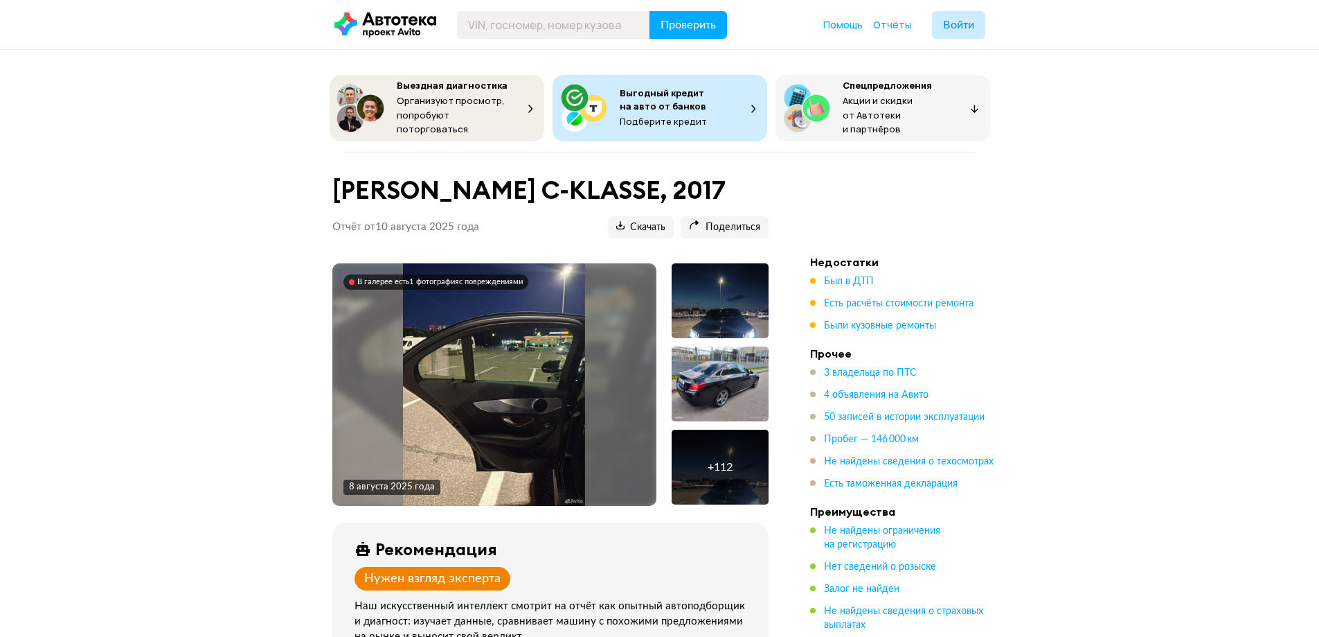
scroll to position [1965, 0]
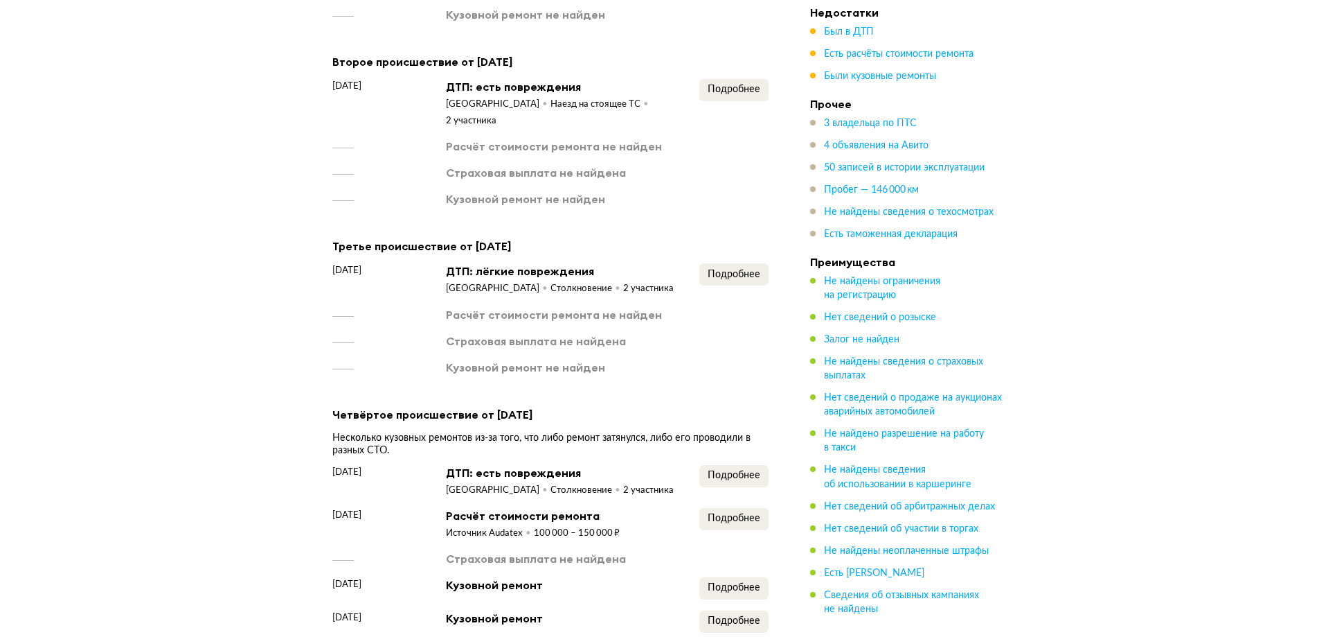
click at [717, 66] on div "Второе происшествие от 18 марта 2020 года 18 марта 2020 года ДТП: есть поврежде…" at bounding box center [550, 130] width 436 height 154
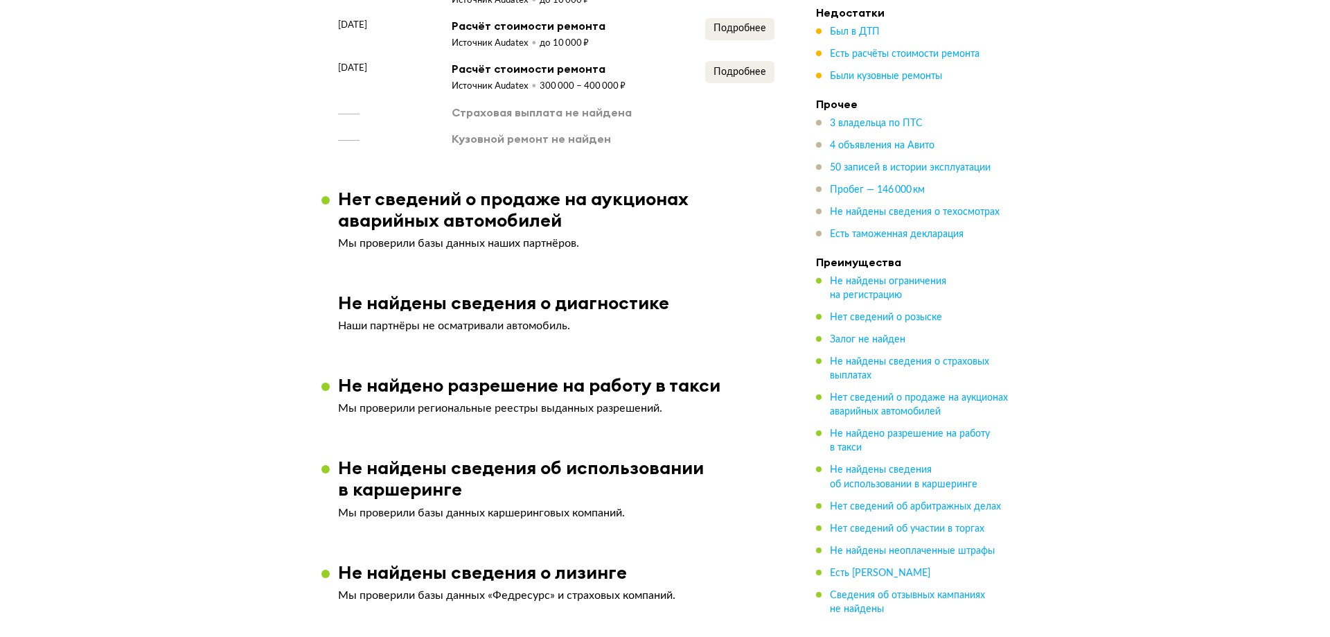
scroll to position [3142, 0]
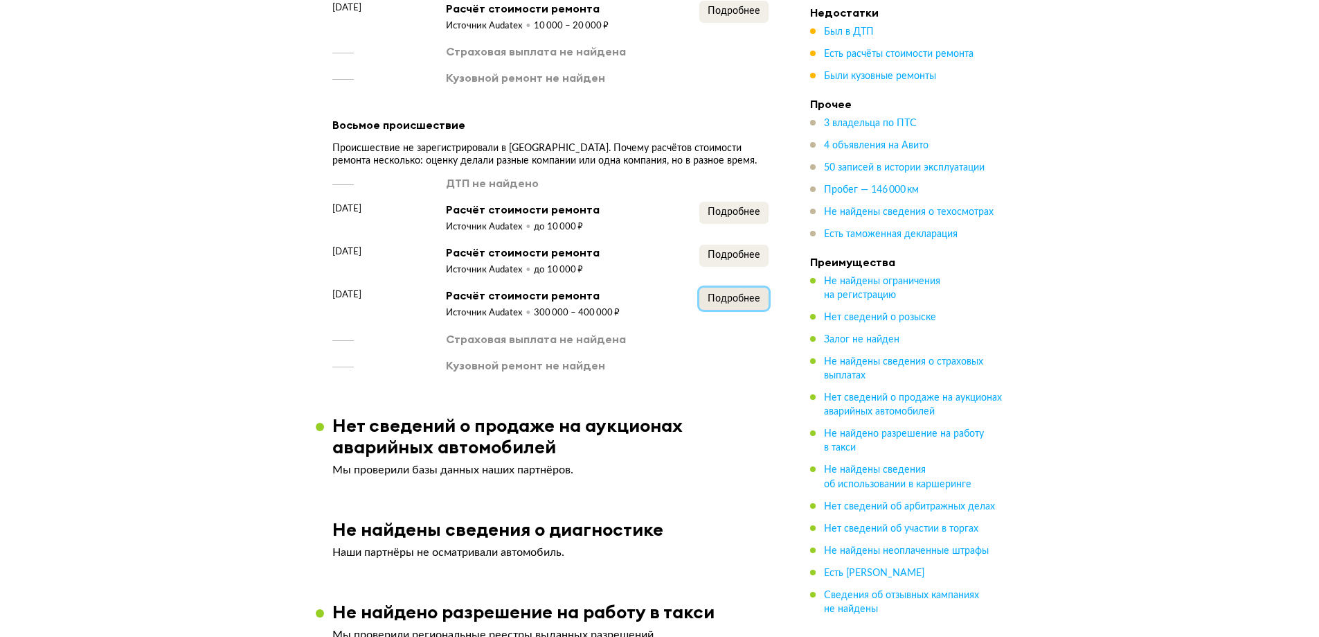
click at [725, 299] on span "Подробнее" at bounding box center [734, 299] width 53 height 10
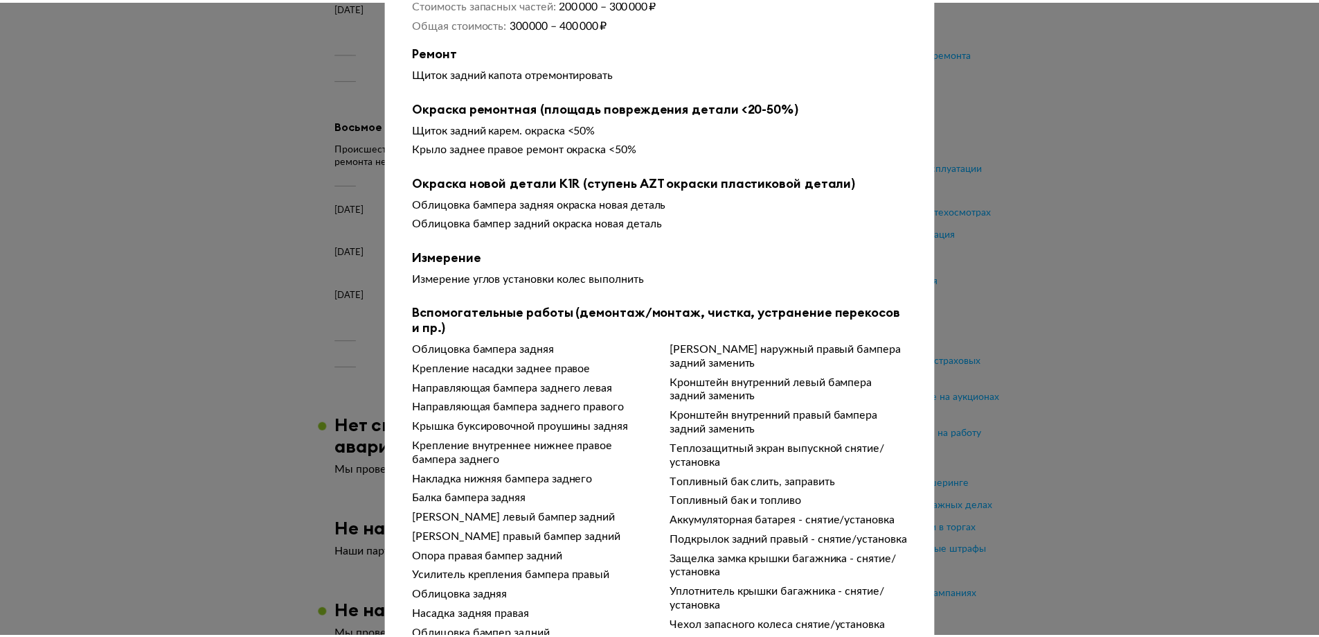
scroll to position [0, 0]
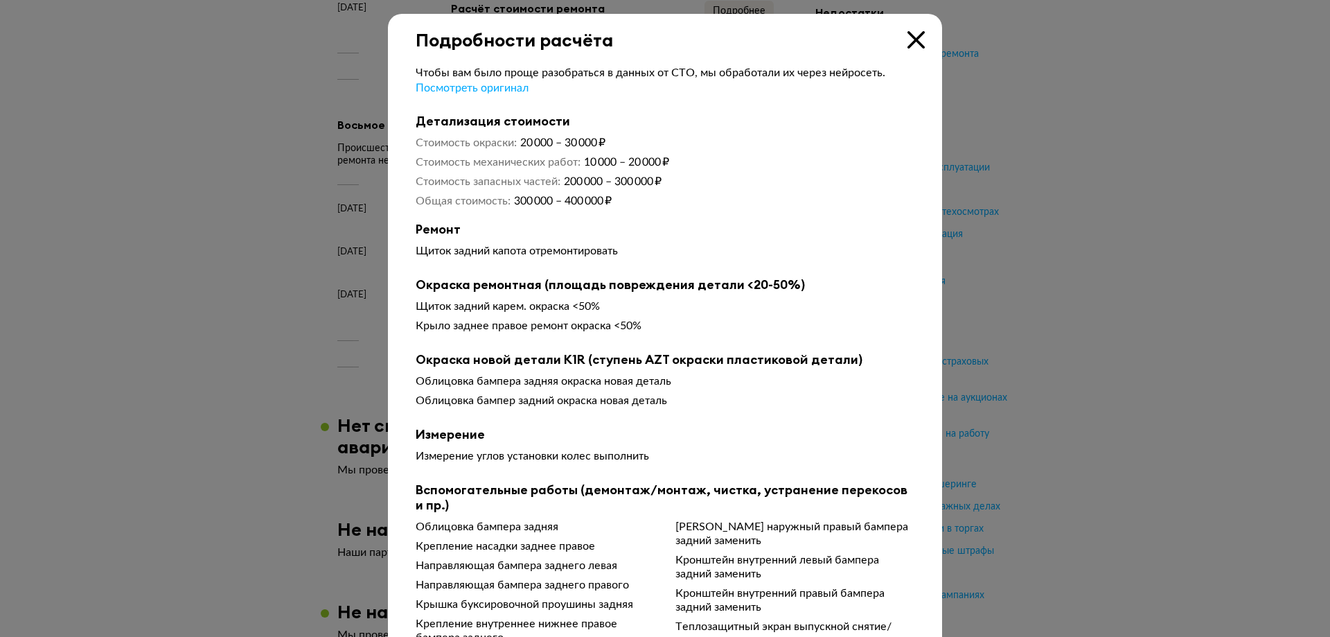
click at [918, 48] on icon at bounding box center [915, 39] width 17 height 17
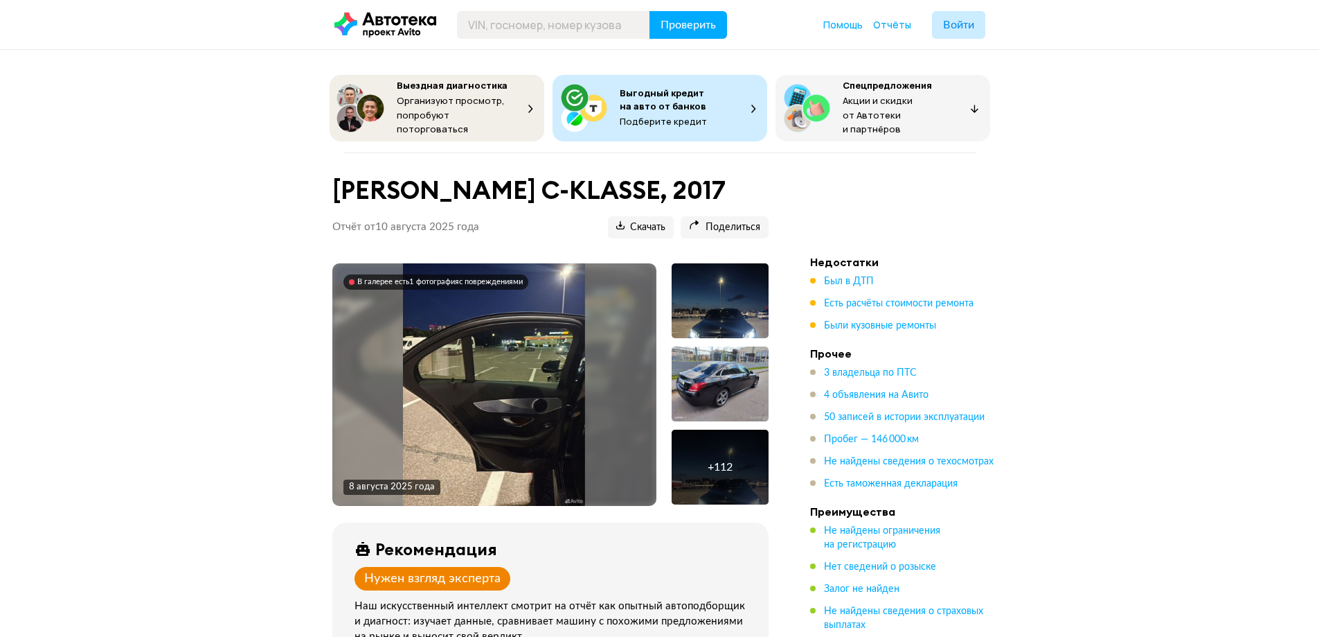
click at [443, 277] on div "В галерее есть 1 фотография с повреждениями" at bounding box center [440, 282] width 166 height 10
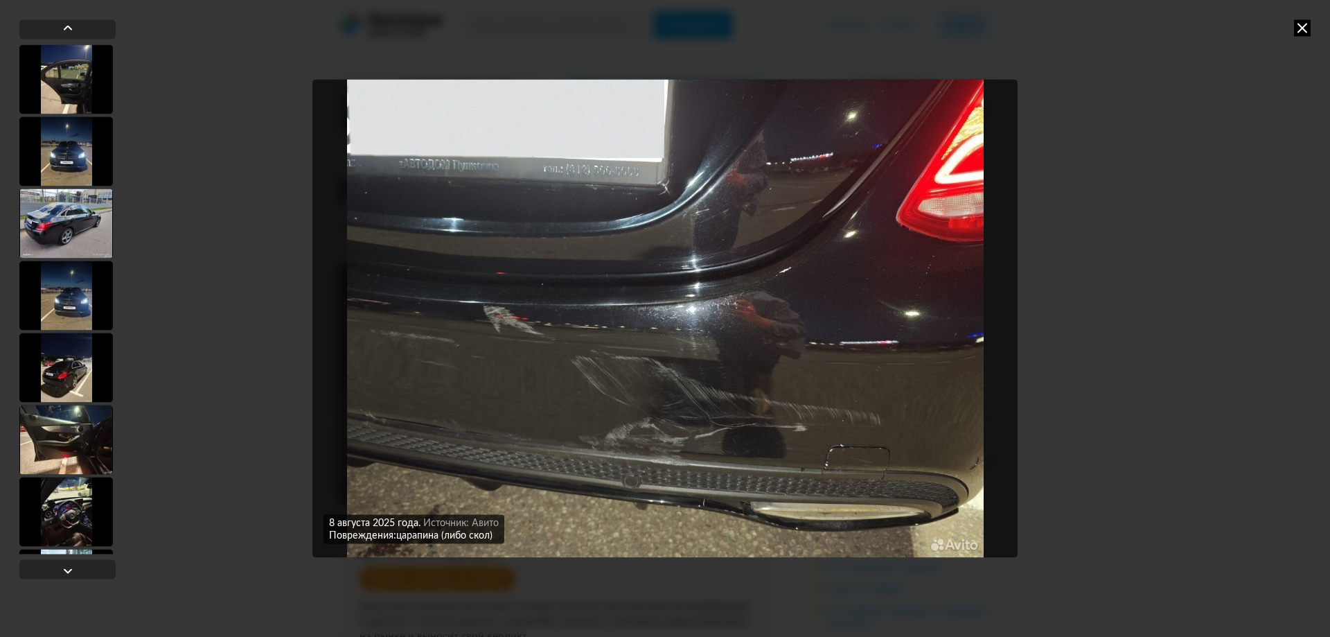
drag, startPoint x: 1304, startPoint y: 24, endPoint x: 1172, endPoint y: 0, distance: 134.5
click at [1302, 24] on icon at bounding box center [1302, 27] width 17 height 17
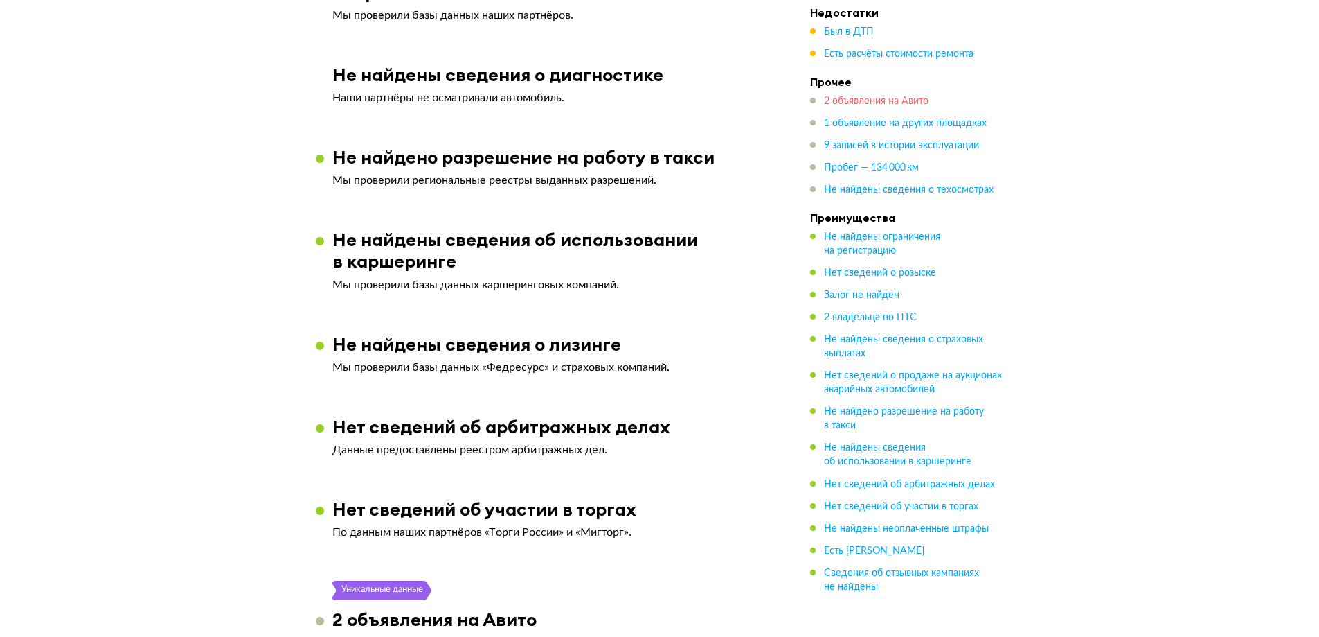
click at [857, 98] on span "2 объявления на Авито" at bounding box center [876, 101] width 105 height 10
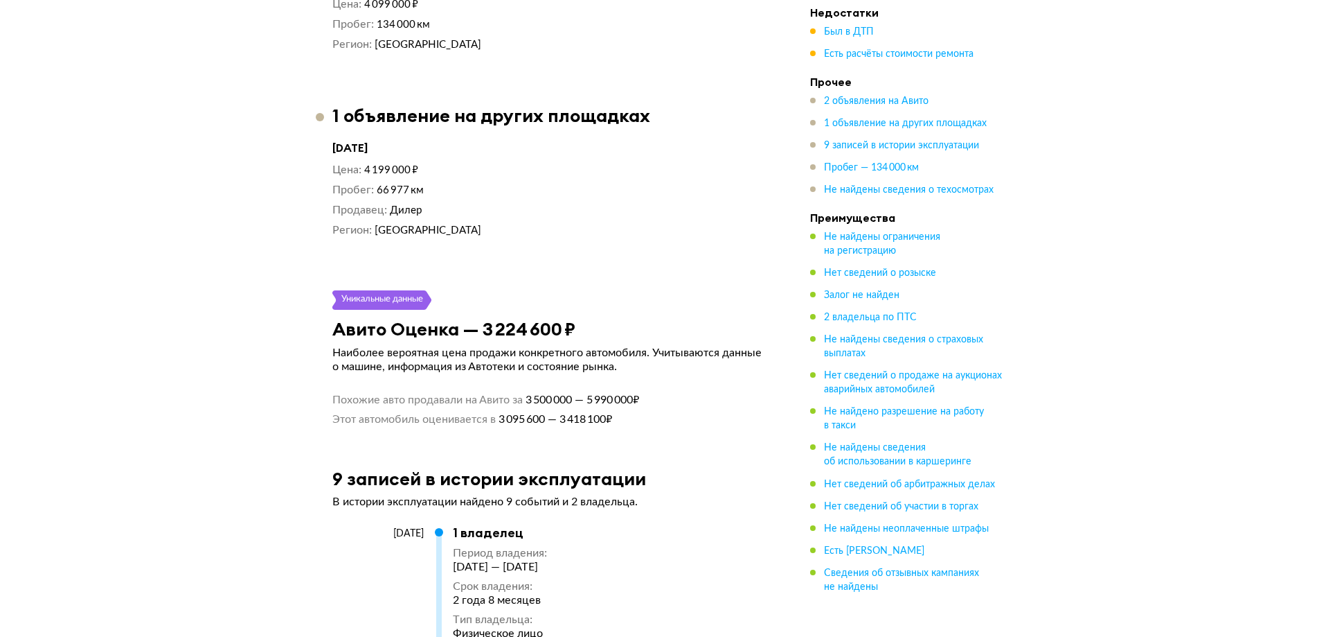
scroll to position [2860, 0]
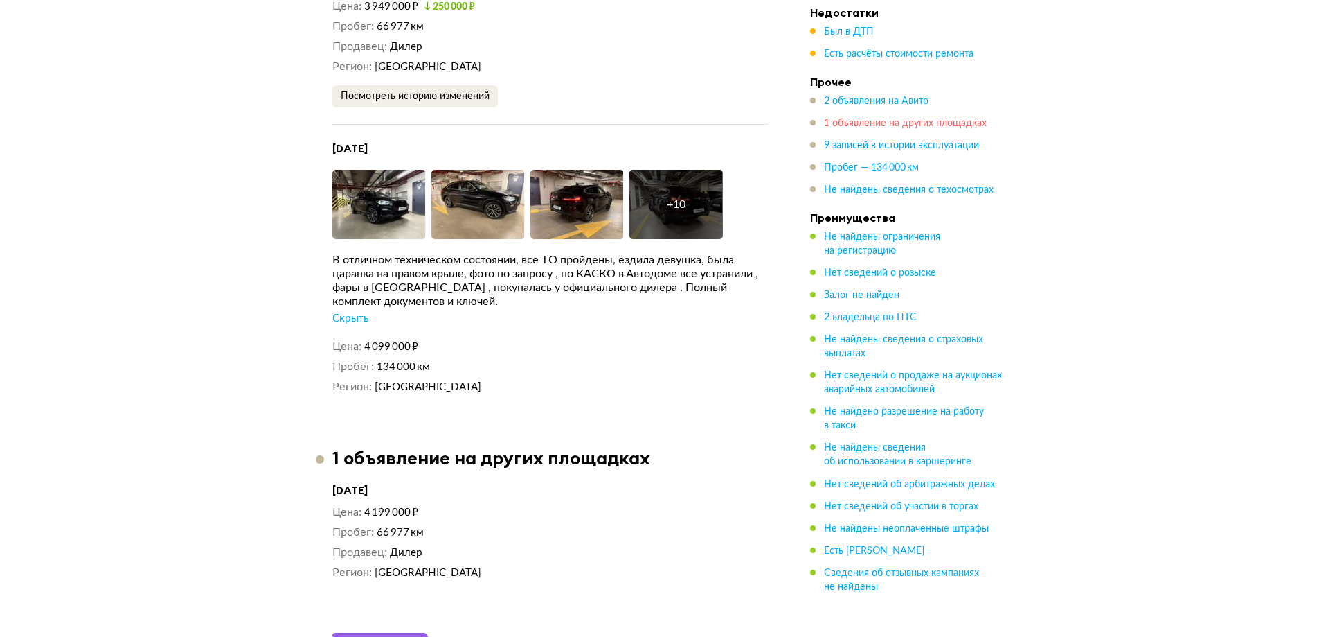
click at [874, 123] on span "1 объявление на других площадках" at bounding box center [905, 123] width 163 height 10
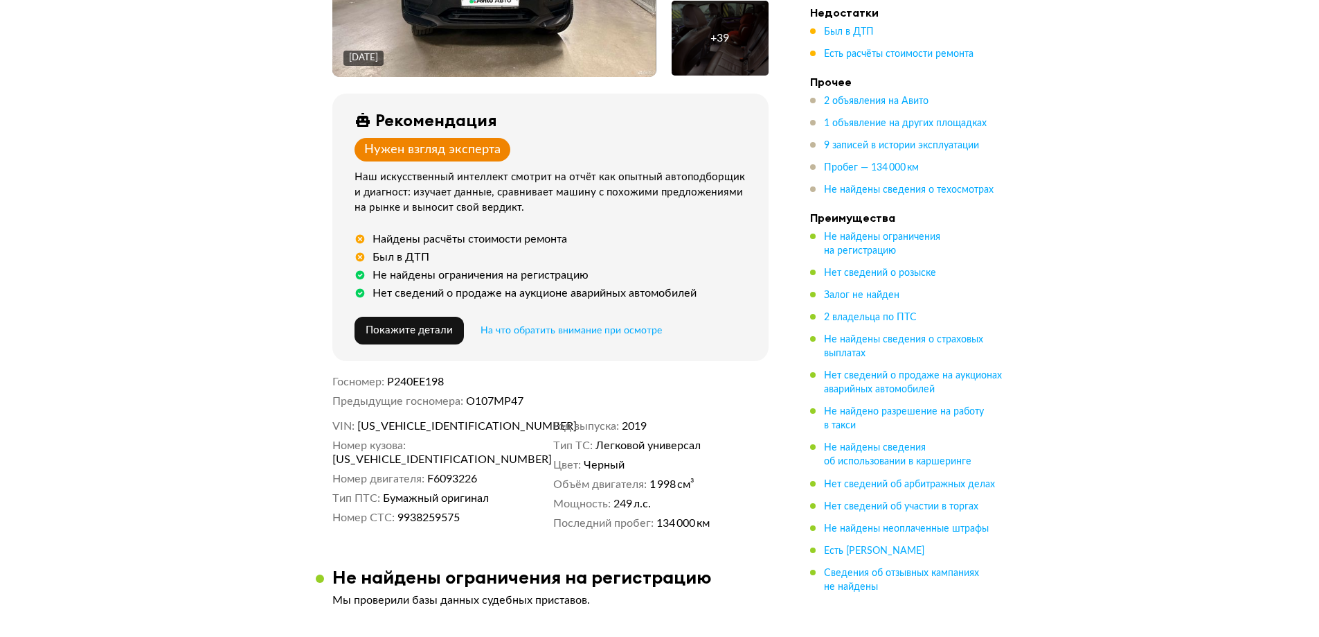
scroll to position [126, 0]
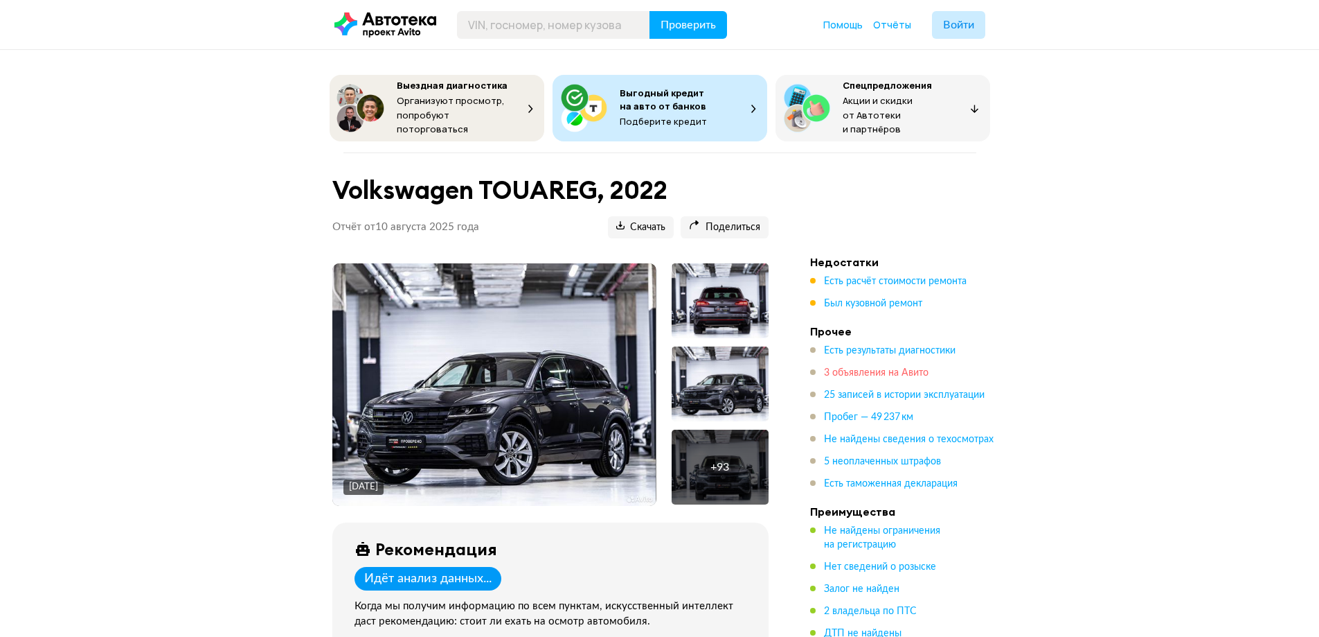
click at [883, 373] on span "3 объявления на Авито" at bounding box center [876, 373] width 105 height 10
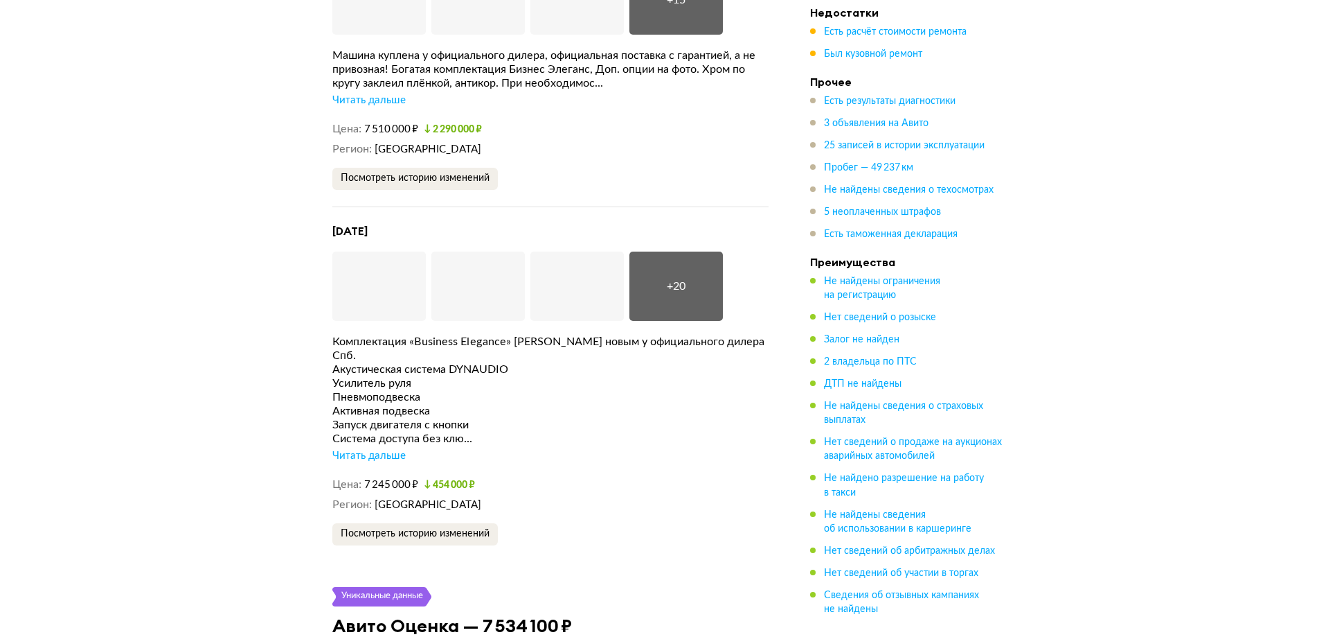
scroll to position [3407, 0]
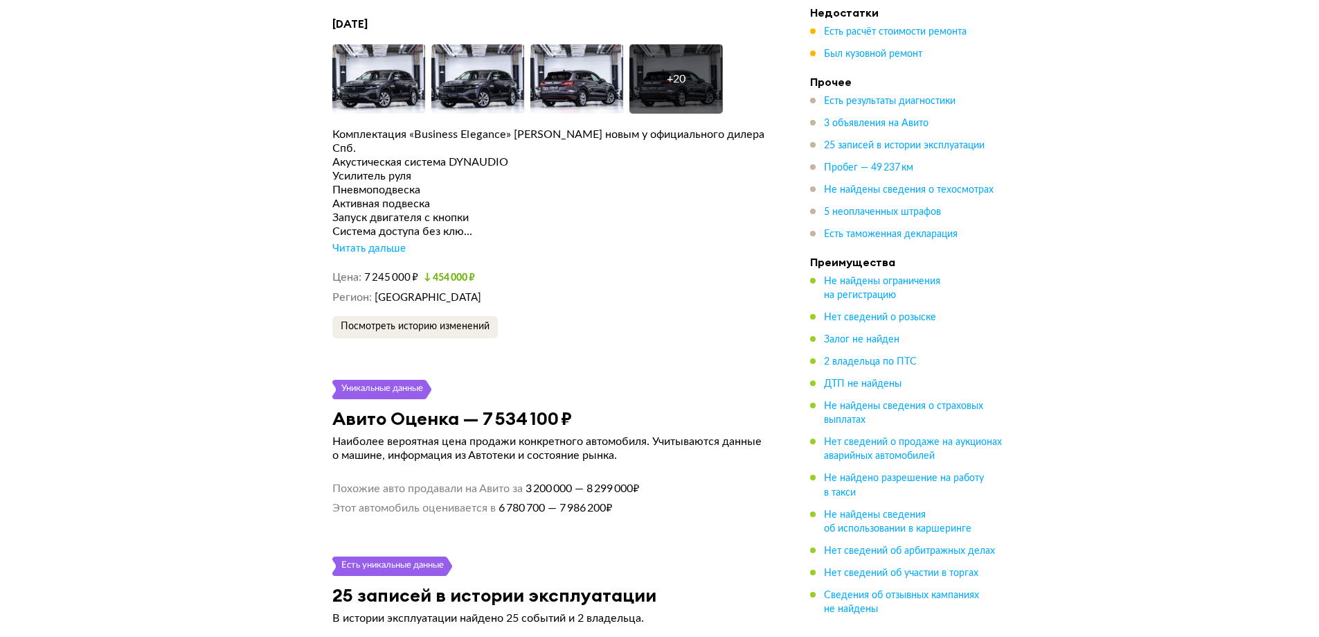
click at [376, 242] on div "Читать дальше" at bounding box center [368, 249] width 73 height 14
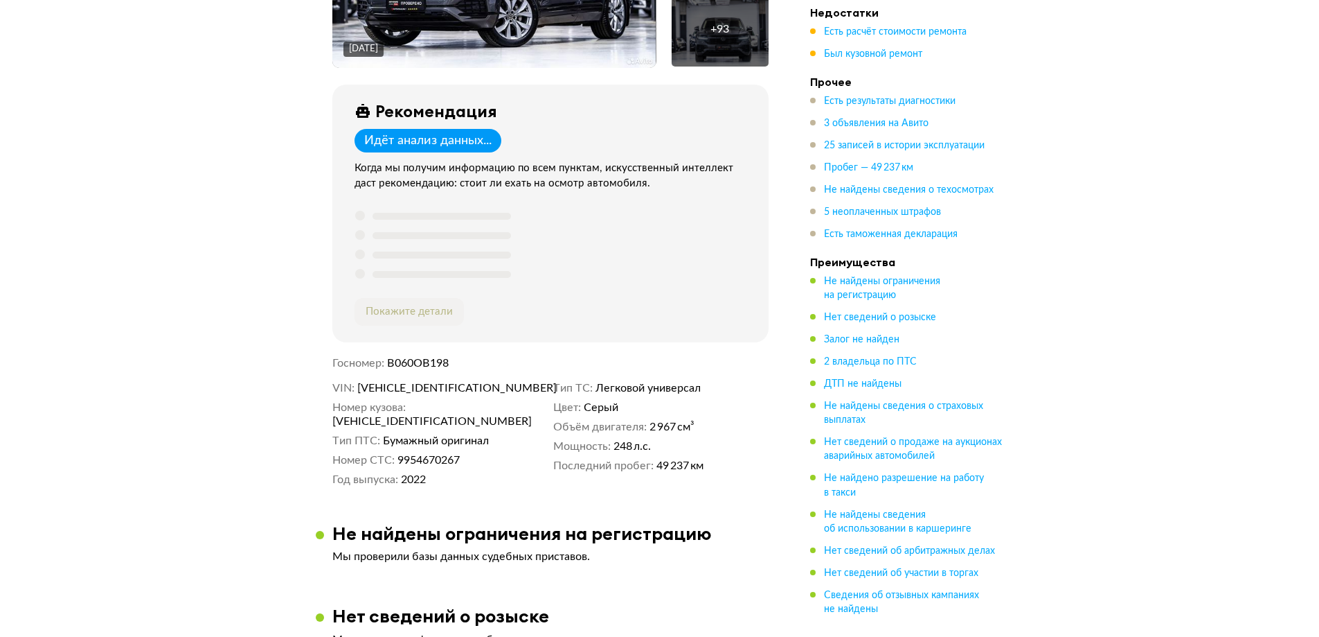
scroll to position [485, 0]
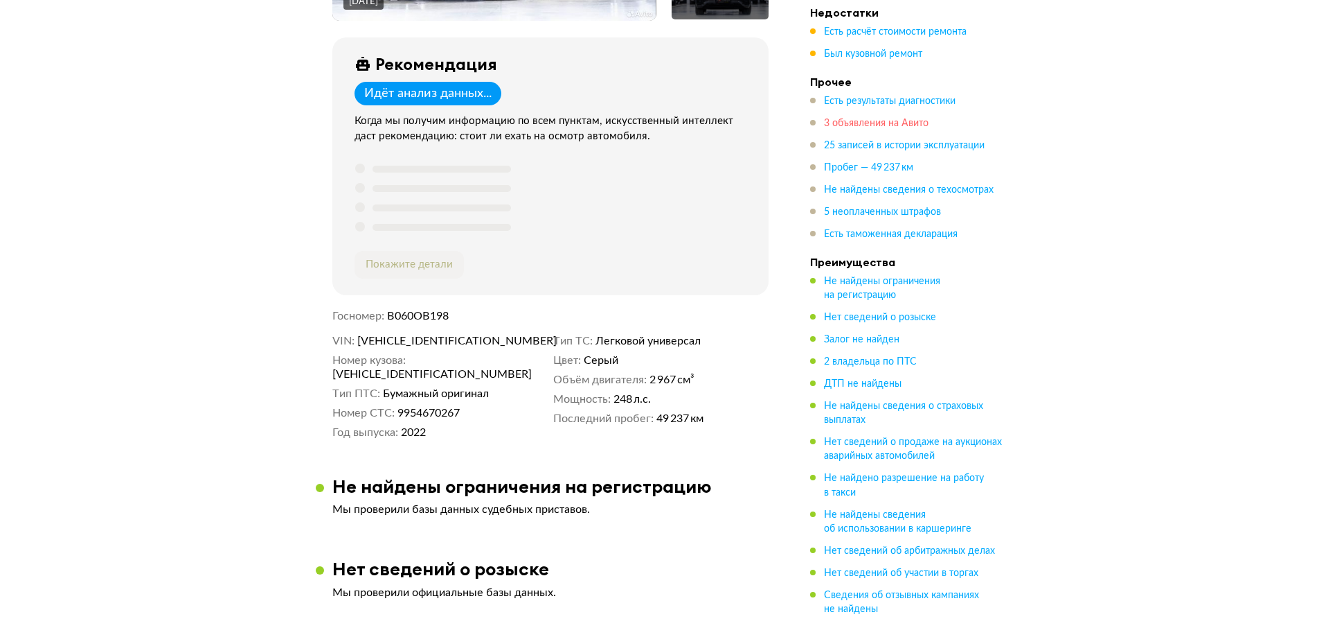
click at [868, 125] on span "3 объявления на Авито" at bounding box center [876, 123] width 105 height 10
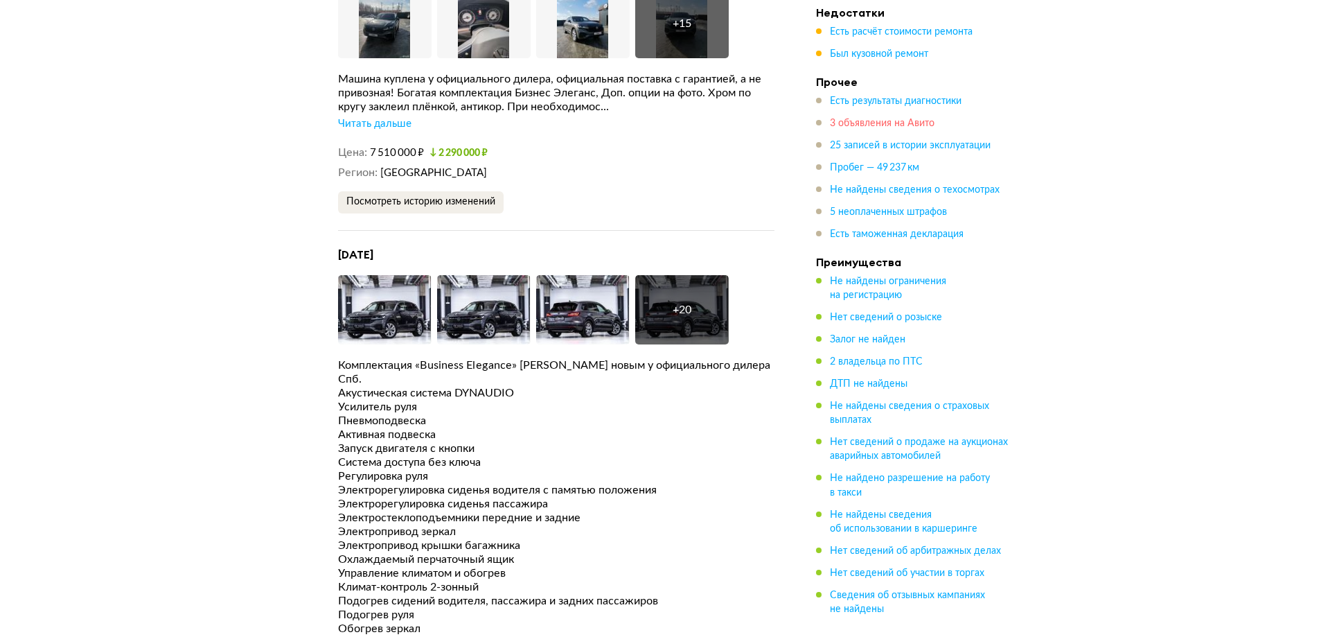
scroll to position [3130, 0]
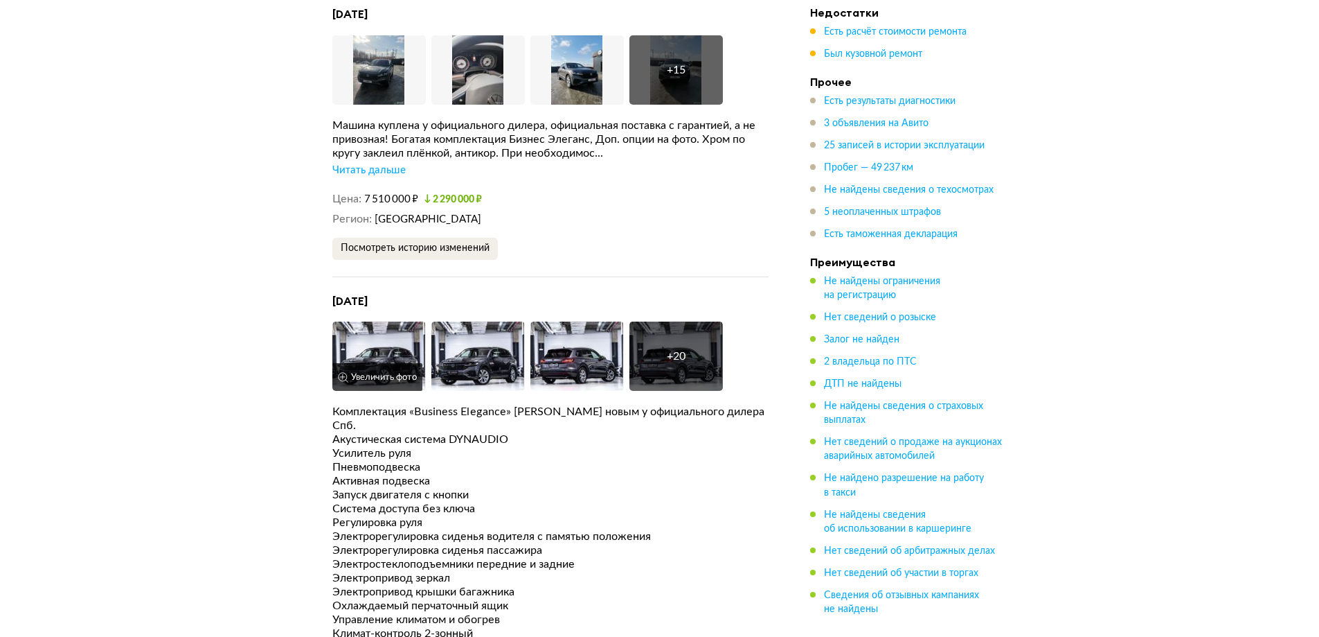
click at [404, 345] on img at bounding box center [379, 355] width 94 height 69
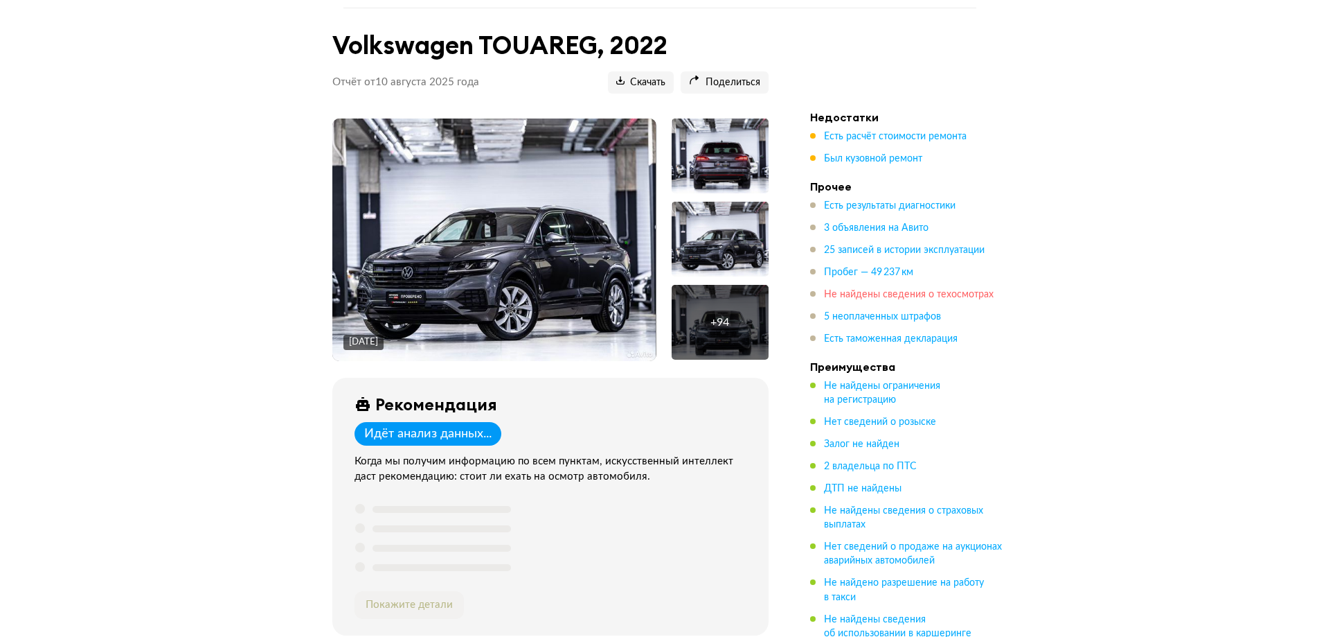
scroll to position [277, 0]
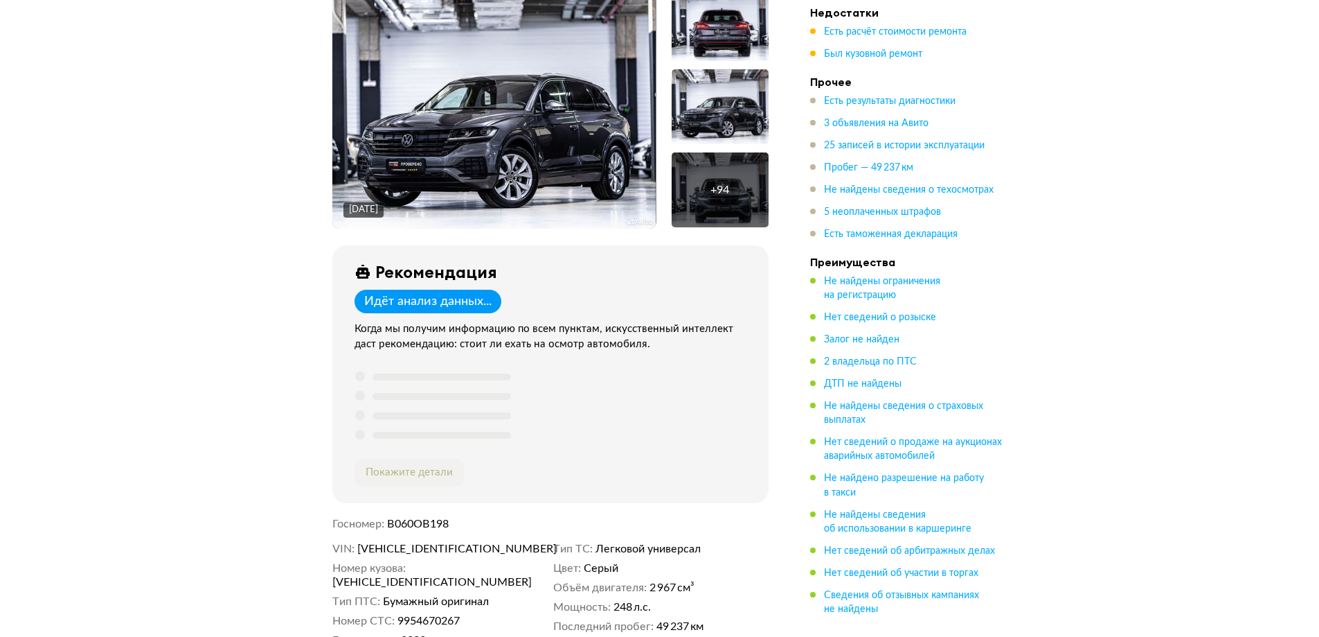
click at [877, 114] on ul "Есть результаты диагностики 3 объявления на Авито 25 записей в истории эксплуат…" at bounding box center [907, 167] width 194 height 147
click at [874, 118] on ul "Есть результаты диагностики 3 объявления на Авито 25 записей в истории эксплуат…" at bounding box center [907, 167] width 194 height 147
click at [874, 123] on span "3 объявления на Авито" at bounding box center [876, 123] width 105 height 10
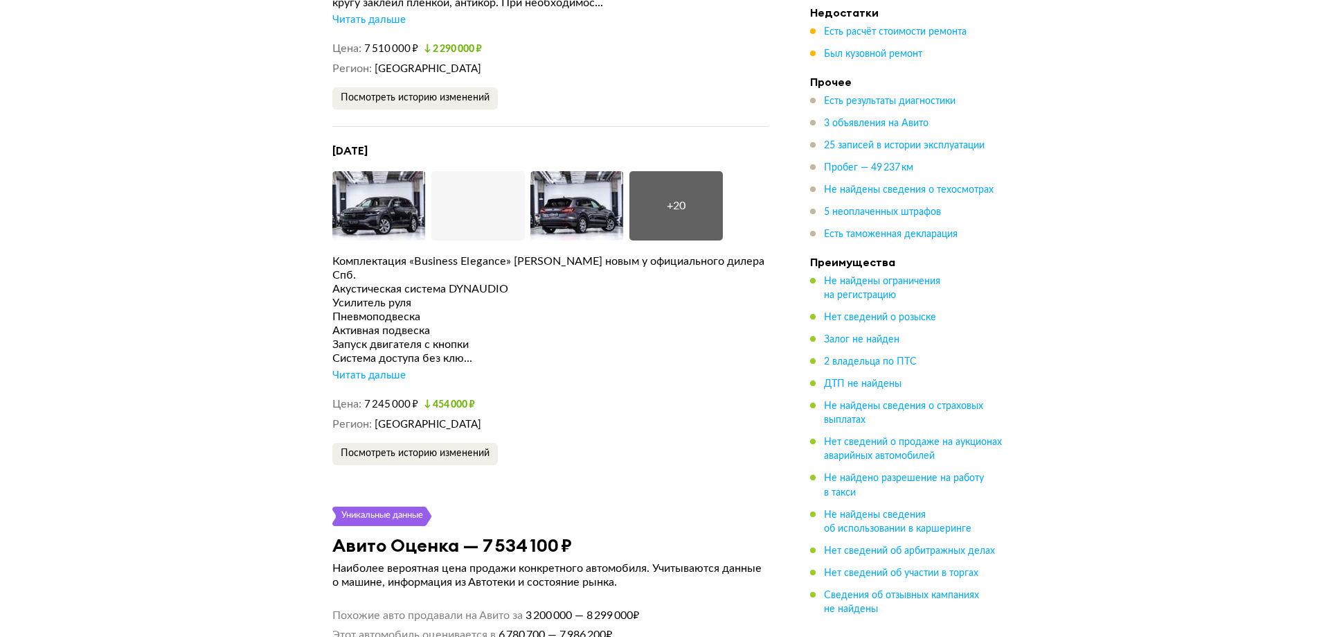
scroll to position [3407, 0]
